Goal: Task Accomplishment & Management: Manage account settings

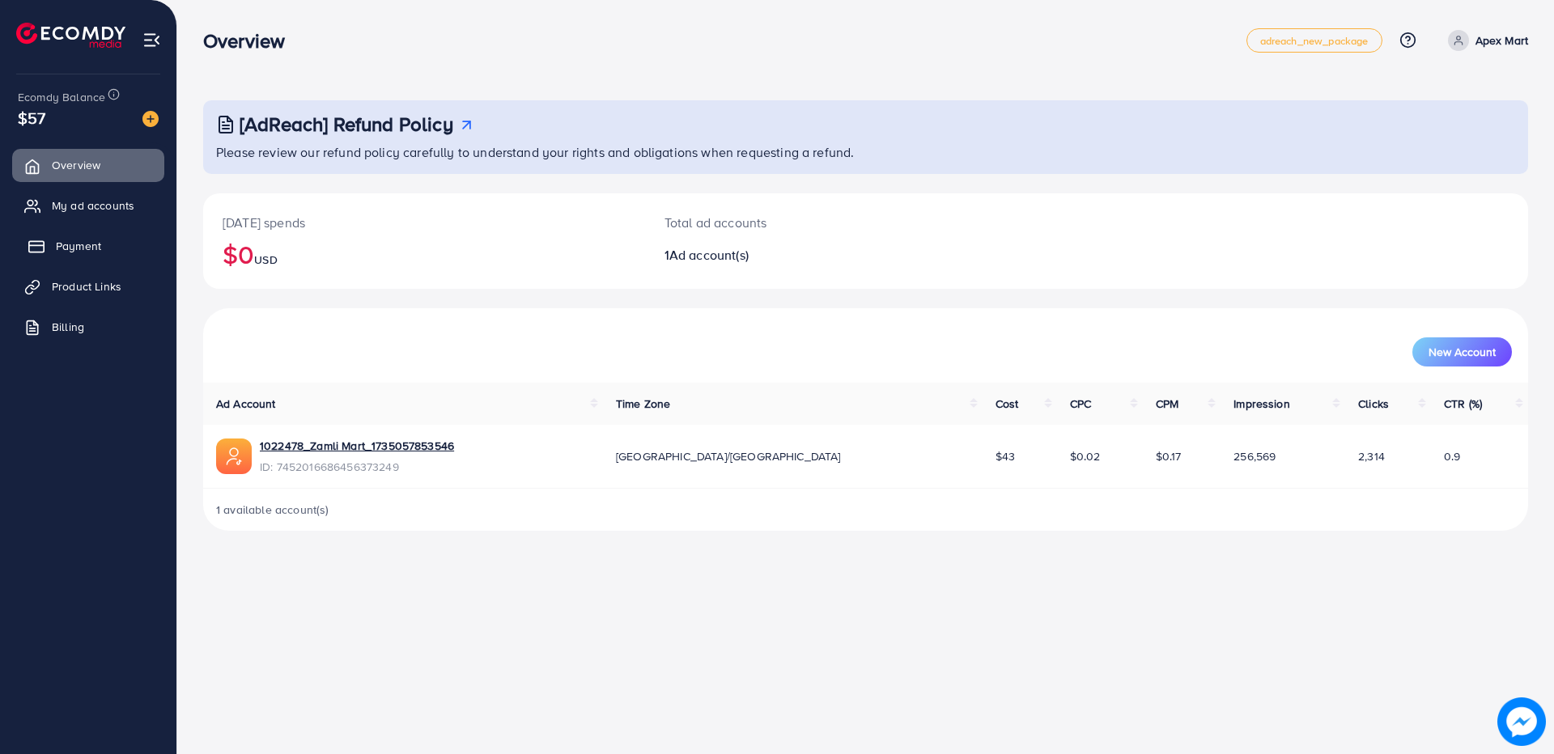
click at [59, 249] on span "Payment" at bounding box center [78, 246] width 45 height 16
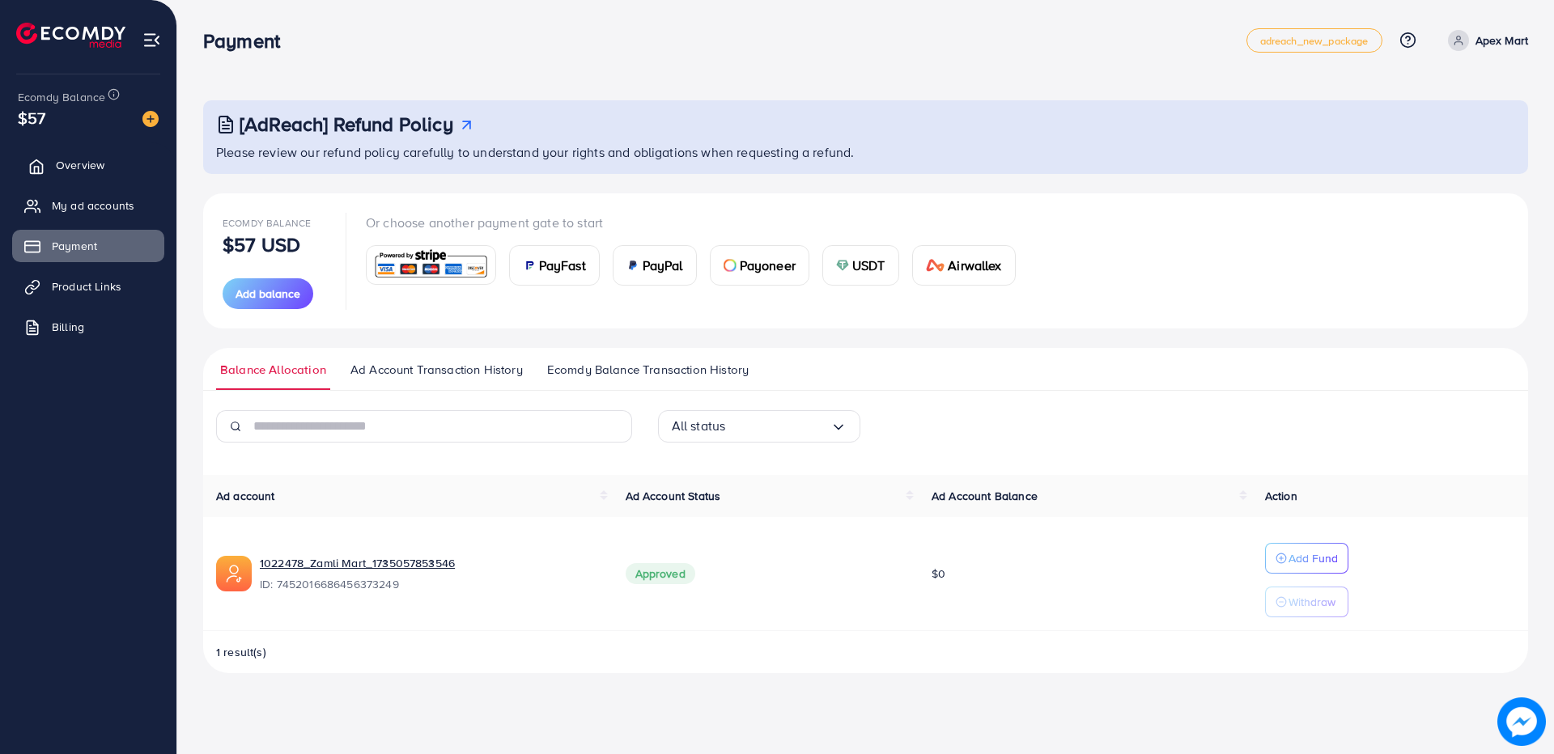
click at [39, 151] on link "Overview" at bounding box center [88, 165] width 152 height 32
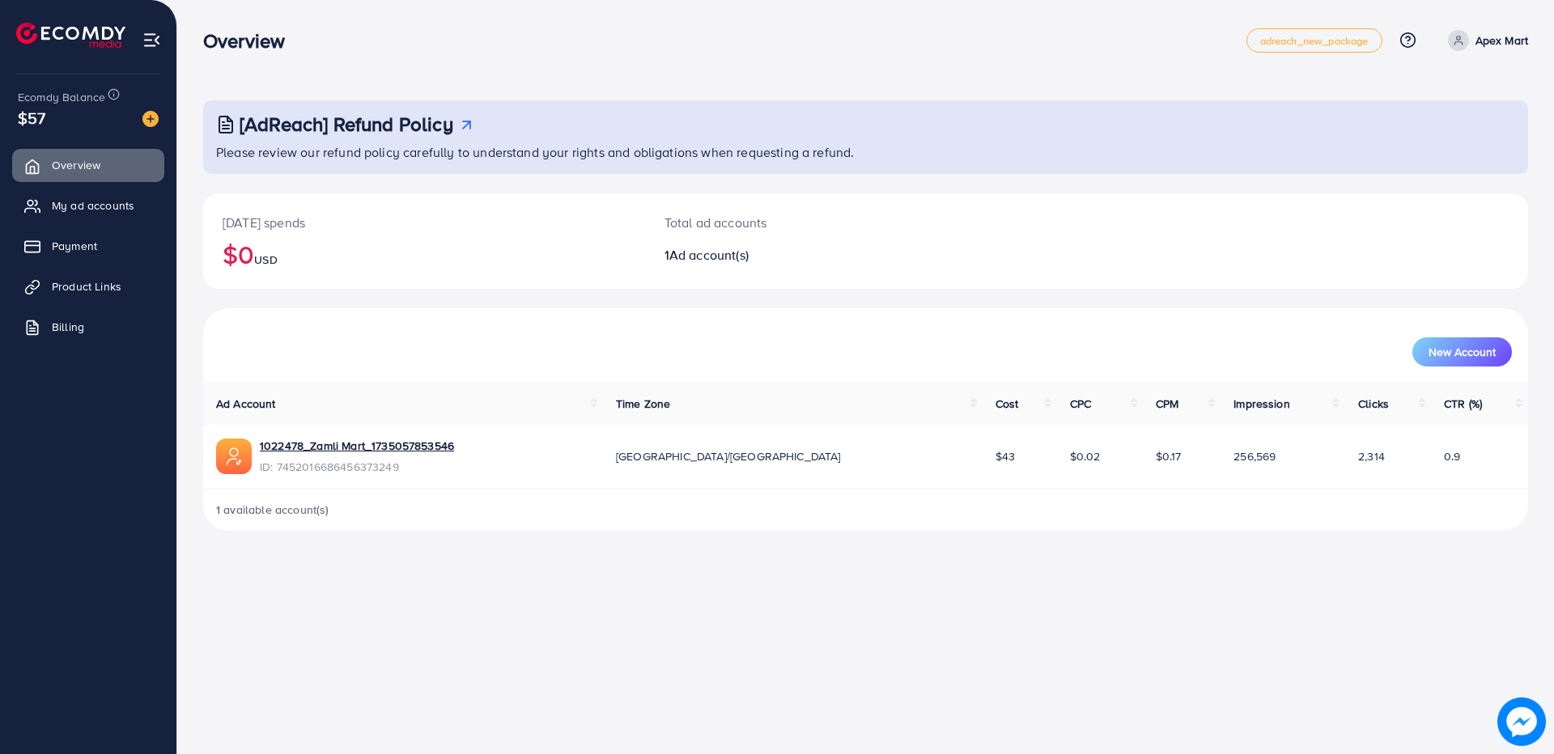
click at [1194, 634] on div "Overview adreach_new_package Help Center Contact Support Plans and Pricing Term…" at bounding box center [777, 377] width 1554 height 754
click at [328, 448] on link "1022478_Zamli Mart_1735057853546" at bounding box center [357, 446] width 194 height 16
click at [338, 445] on link "1022478_Zamli Mart_1735057853546" at bounding box center [357, 446] width 194 height 16
